Goal: Information Seeking & Learning: Find specific fact

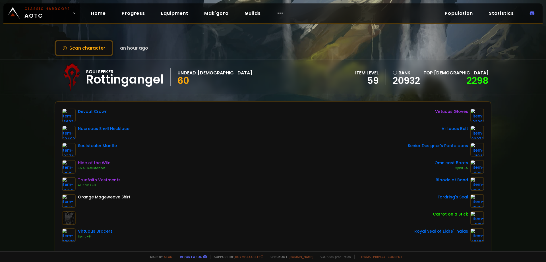
scroll to position [28, 0]
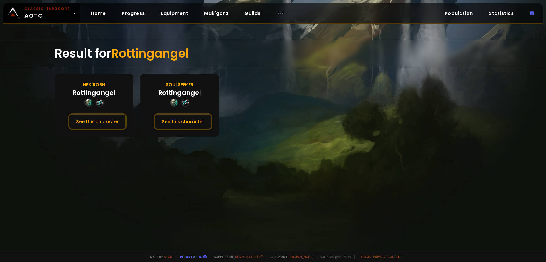
drag, startPoint x: 206, startPoint y: 61, endPoint x: 212, endPoint y: 63, distance: 6.1
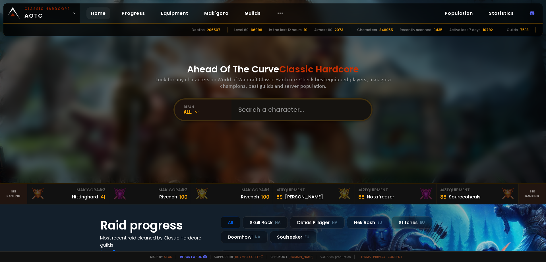
click at [244, 114] on input "text" at bounding box center [300, 109] width 130 height 20
type input "thequeenmoo"
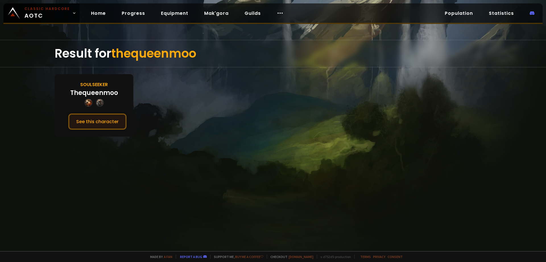
click at [114, 119] on button "See this character" at bounding box center [97, 121] width 58 height 16
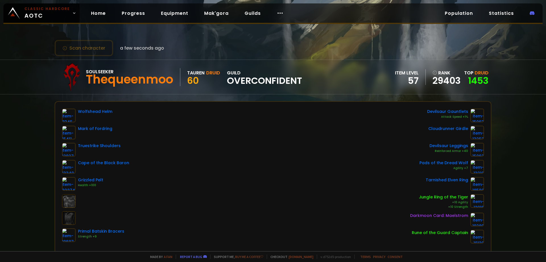
click at [18, 164] on div "Scan character a few seconds ago Soulseeker Thequeenmoo Tauren Druid 60 guild O…" at bounding box center [273, 125] width 546 height 251
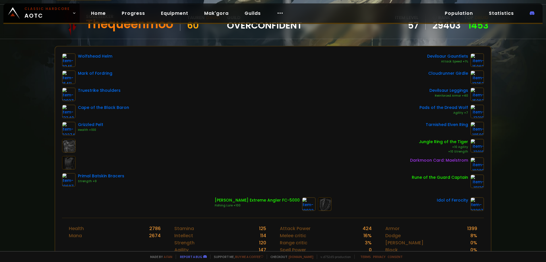
scroll to position [57, 0]
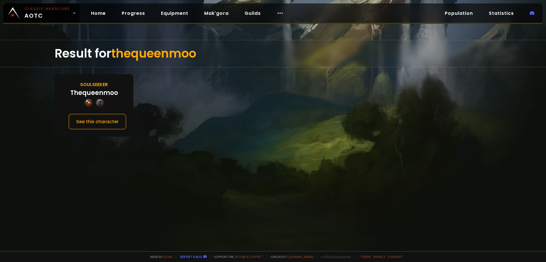
drag, startPoint x: 143, startPoint y: 103, endPoint x: 145, endPoint y: 102, distance: 2.9
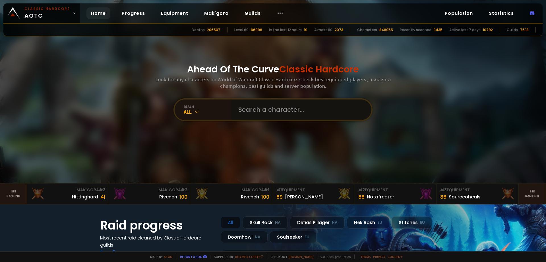
click at [266, 109] on input "text" at bounding box center [300, 109] width 130 height 20
paste input "Kitsunedps"
type input "Kitsunedps"
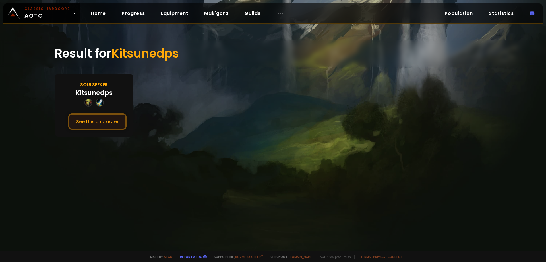
click at [98, 113] on div "Soulseeker Kitsunedps See this character" at bounding box center [94, 105] width 79 height 62
drag, startPoint x: 98, startPoint y: 114, endPoint x: 97, endPoint y: 118, distance: 3.7
click at [98, 115] on button "See this character" at bounding box center [97, 121] width 58 height 16
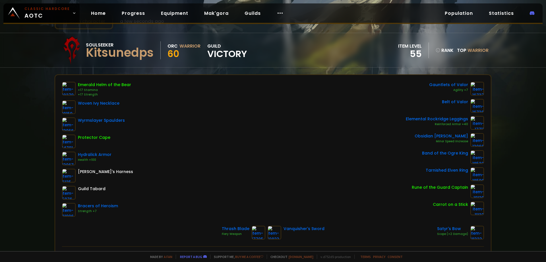
scroll to position [28, 0]
